Goal: Information Seeking & Learning: Learn about a topic

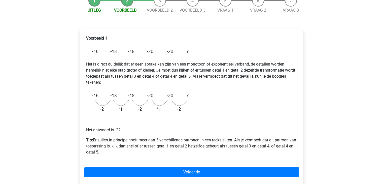
scroll to position [101, 0]
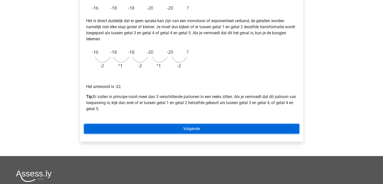
click at [180, 127] on link "Volgende" at bounding box center [191, 129] width 215 height 10
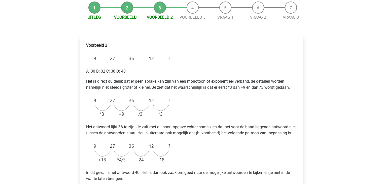
scroll to position [101, 0]
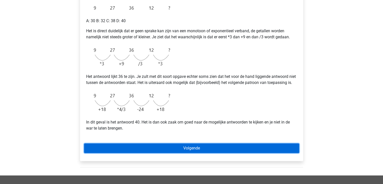
click at [184, 153] on link "Volgende" at bounding box center [191, 148] width 215 height 10
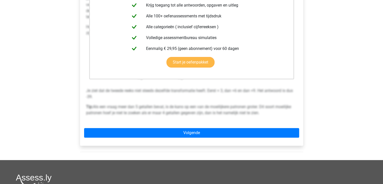
scroll to position [126, 0]
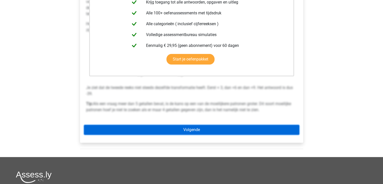
click at [181, 130] on link "Volgende" at bounding box center [191, 130] width 215 height 10
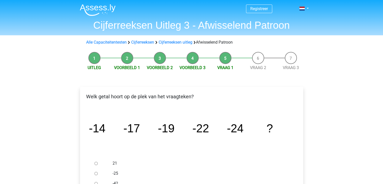
click at [96, 164] on input "21" at bounding box center [95, 163] width 3 height 3
radio input "true"
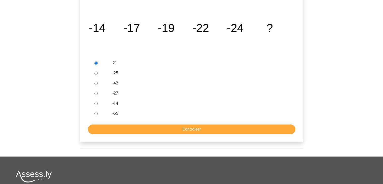
scroll to position [101, 0]
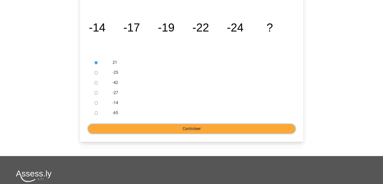
click at [156, 129] on input "Controleer" at bounding box center [191, 129] width 207 height 10
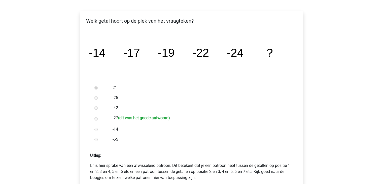
scroll to position [176, 0]
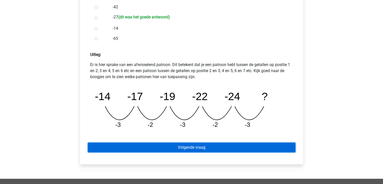
click at [193, 147] on link "Volgende vraag" at bounding box center [191, 147] width 207 height 10
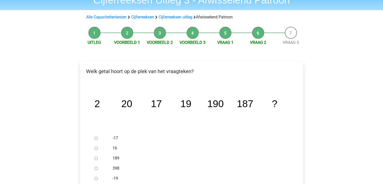
scroll to position [50, 0]
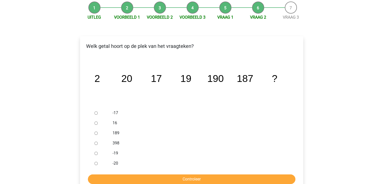
click at [95, 133] on input "189" at bounding box center [95, 132] width 3 height 3
radio input "true"
click at [148, 178] on input "Controleer" at bounding box center [191, 179] width 207 height 10
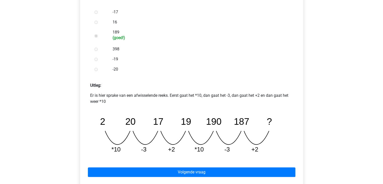
scroll to position [176, 0]
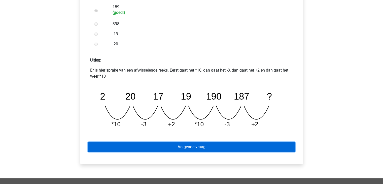
click at [196, 148] on link "Volgende vraag" at bounding box center [191, 147] width 207 height 10
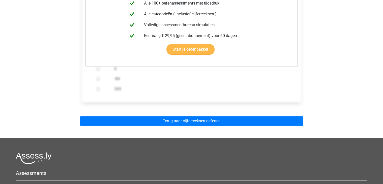
scroll to position [126, 0]
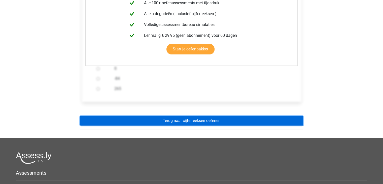
click at [190, 123] on link "Terug naar cijferreeksen oefenen" at bounding box center [191, 121] width 223 height 10
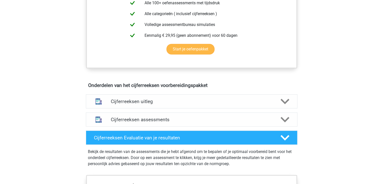
scroll to position [227, 0]
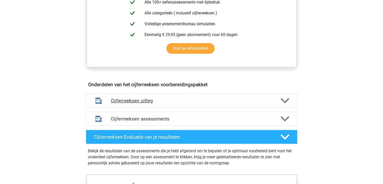
click at [144, 103] on h4 "Cijferreeksen uitleg" at bounding box center [192, 101] width 162 height 6
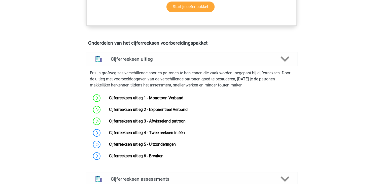
scroll to position [302, 0]
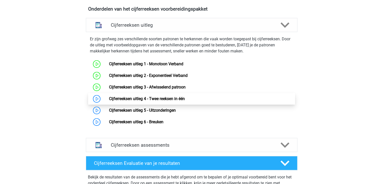
click at [142, 101] on link "Cijferreeksen uitleg 4 - Twee reeksen in één" at bounding box center [147, 98] width 76 height 5
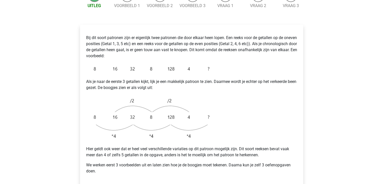
scroll to position [101, 0]
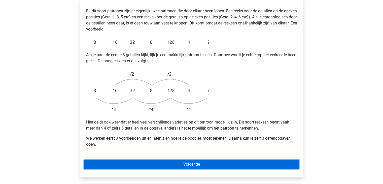
click at [182, 159] on link "Volgende" at bounding box center [191, 164] width 215 height 10
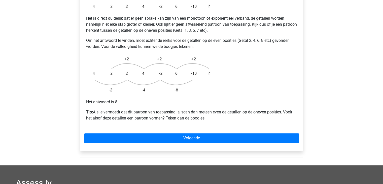
scroll to position [126, 0]
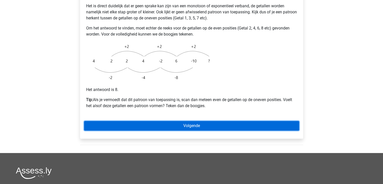
click at [194, 121] on link "Volgende" at bounding box center [191, 126] width 215 height 10
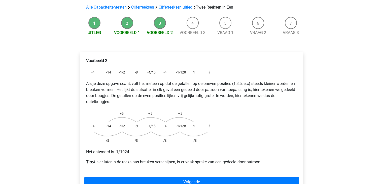
scroll to position [76, 0]
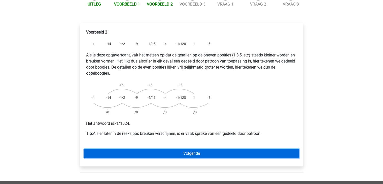
click at [195, 149] on link "Volgende" at bounding box center [191, 154] width 215 height 10
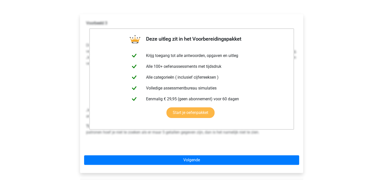
scroll to position [101, 0]
